Goal: Transaction & Acquisition: Purchase product/service

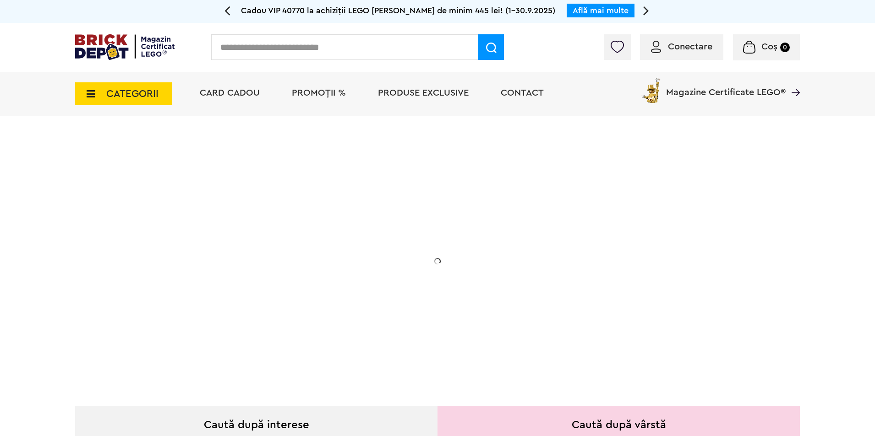
click at [325, 89] on span "PROMOȚII %" at bounding box center [319, 92] width 54 height 9
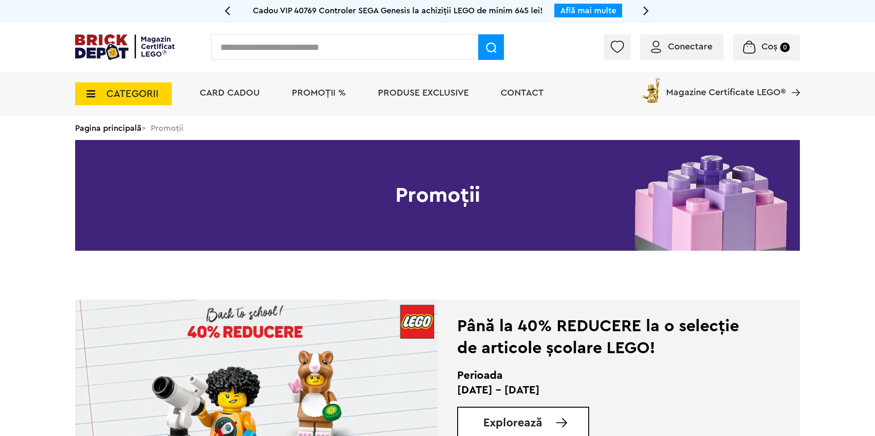
click at [309, 92] on span "PROMOȚII %" at bounding box center [319, 92] width 54 height 9
click at [92, 93] on icon at bounding box center [88, 94] width 14 height 10
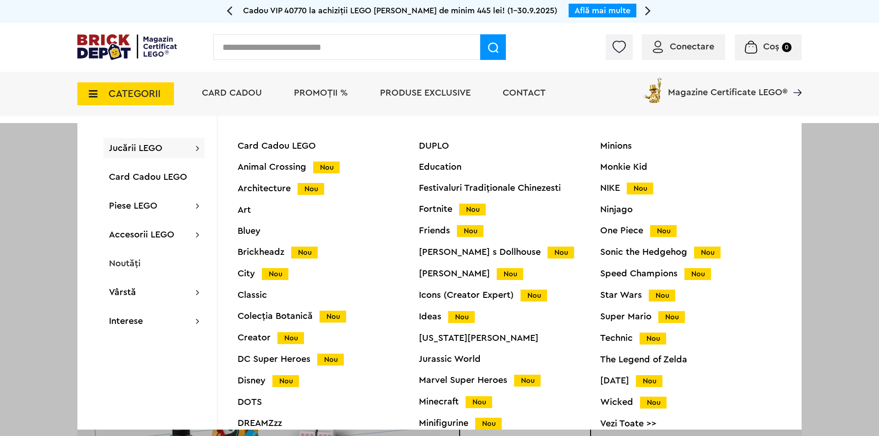
click at [447, 294] on div "Icons (Creator Expert) Nou" at bounding box center [509, 296] width 181 height 10
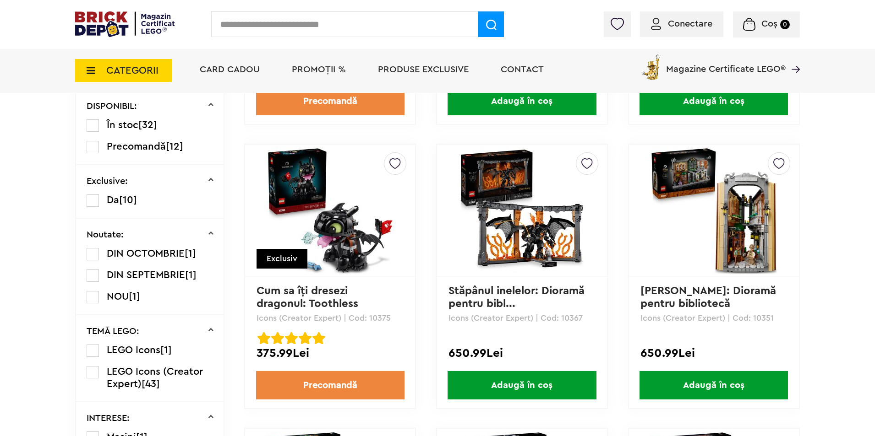
scroll to position [557, 0]
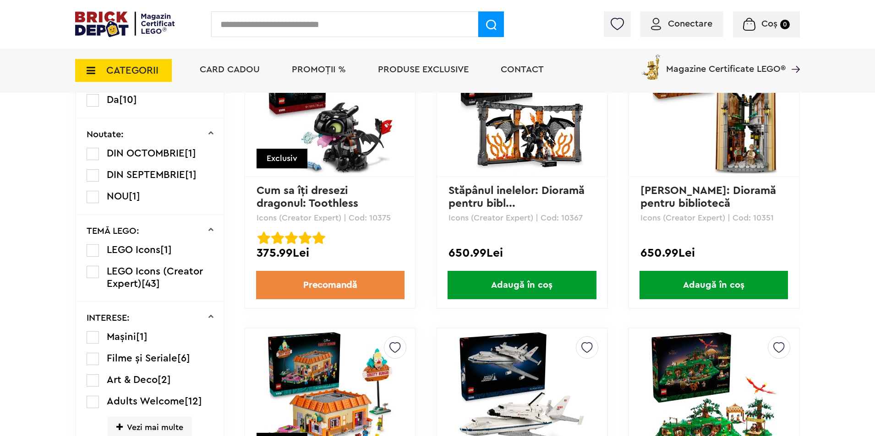
click at [676, 130] on img at bounding box center [713, 110] width 128 height 128
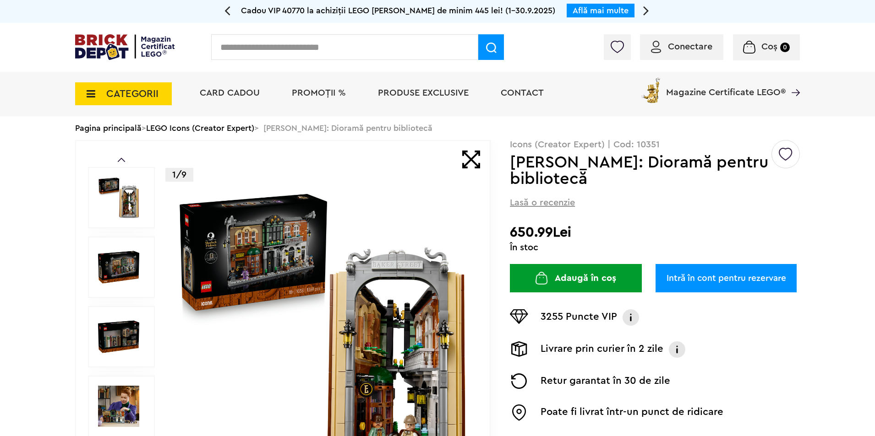
click at [381, 255] on img at bounding box center [322, 337] width 295 height 295
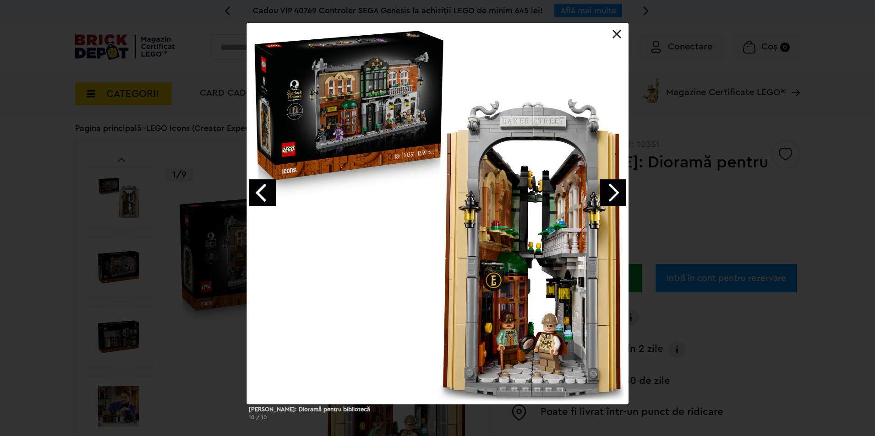
click at [612, 191] on link "Next image" at bounding box center [612, 193] width 27 height 27
click at [621, 201] on link "Next image" at bounding box center [612, 193] width 27 height 27
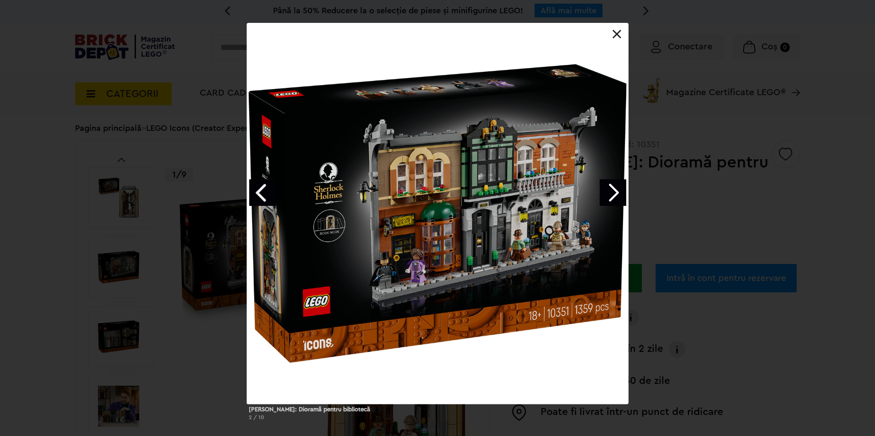
click at [665, 191] on div "Sherlock Holmes: Dioramă pentru bibliotecă 2 / 10" at bounding box center [437, 225] width 875 height 405
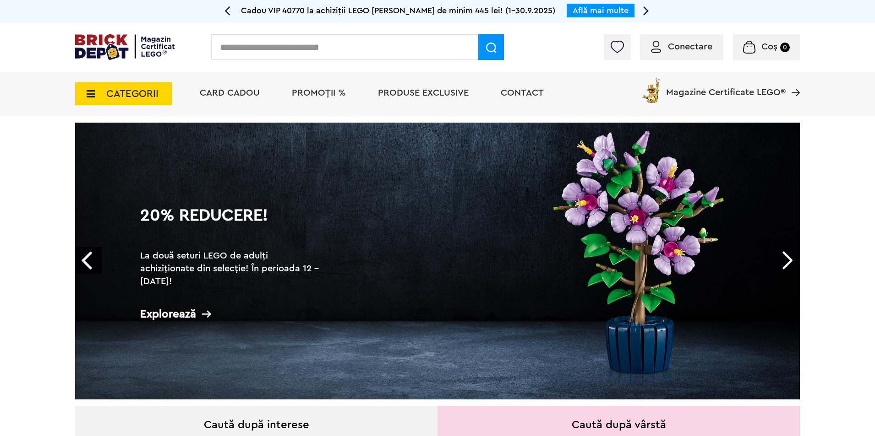
click at [307, 93] on span "PROMOȚII %" at bounding box center [319, 92] width 54 height 9
